Goal: Transaction & Acquisition: Purchase product/service

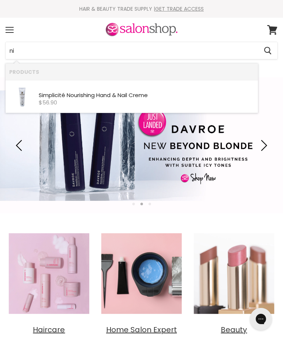
type input "n"
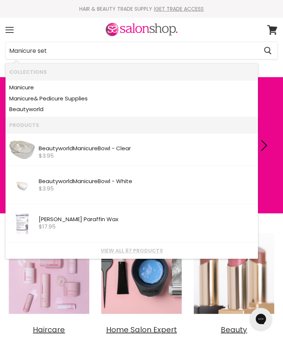
type input "Manicure set"
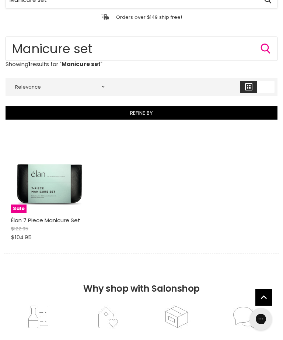
click at [47, 183] on img "Main content" at bounding box center [49, 173] width 77 height 77
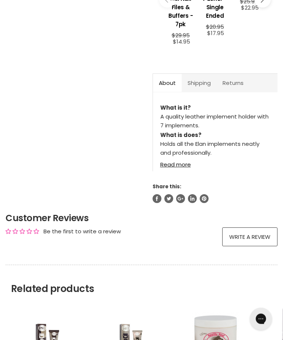
scroll to position [283, 0]
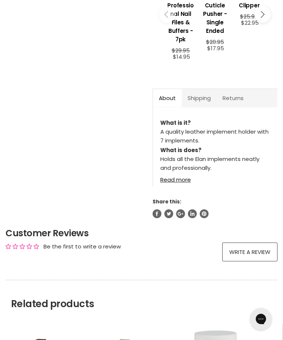
click at [176, 183] on link "Read more" at bounding box center [216, 177] width 110 height 11
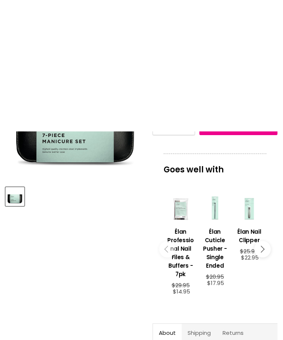
scroll to position [0, 0]
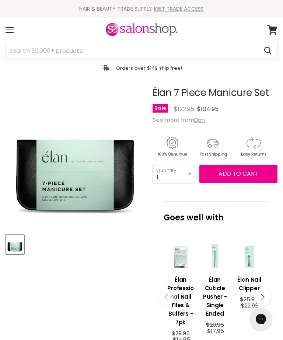
click at [10, 247] on img "Product thumbnails" at bounding box center [14, 244] width 17 height 17
click at [8, 28] on div "Menu" at bounding box center [9, 29] width 15 height 17
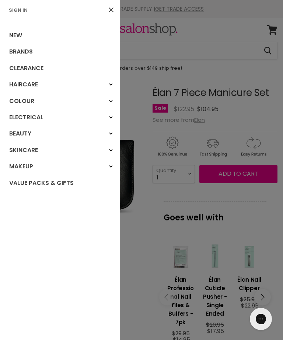
click at [14, 35] on link "New" at bounding box center [60, 35] width 120 height 16
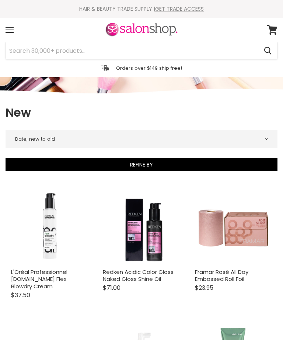
select select "created-descending"
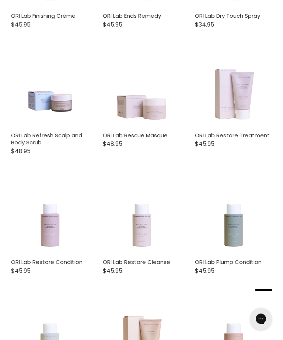
scroll to position [1988, 0]
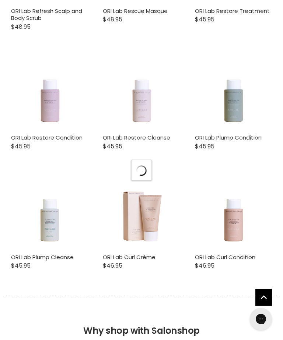
select select "created-descending"
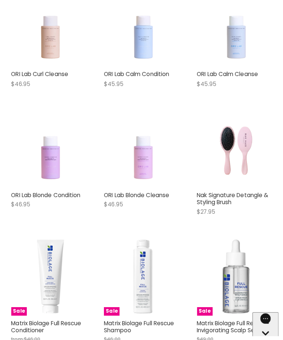
scroll to position [2291, 0]
